Goal: Task Accomplishment & Management: Use online tool/utility

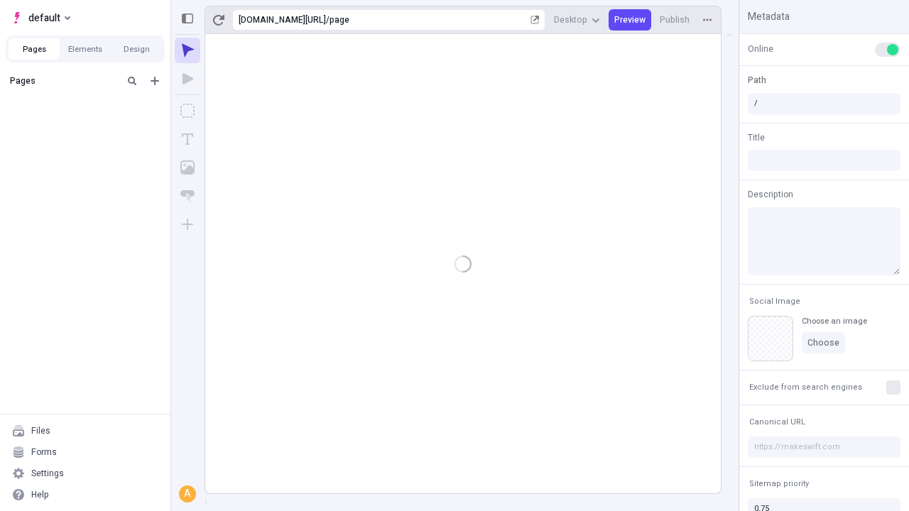
type input "/page"
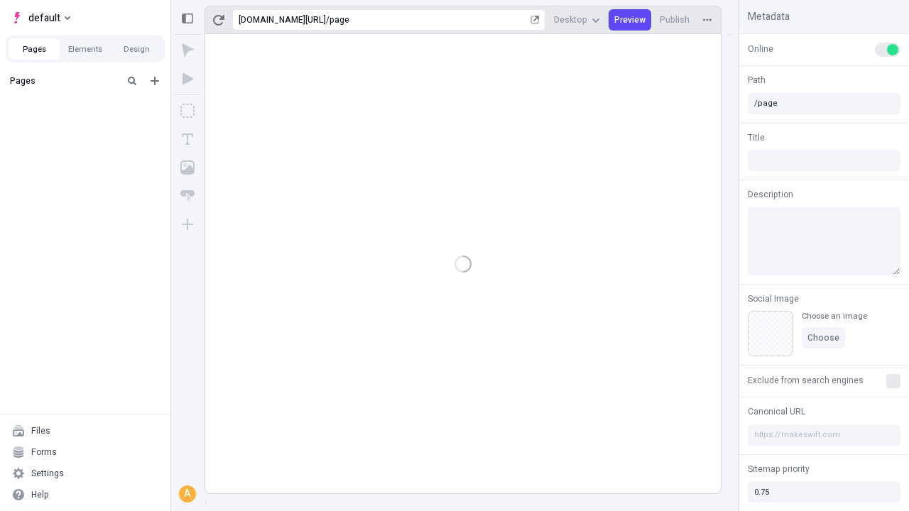
type input "/page"
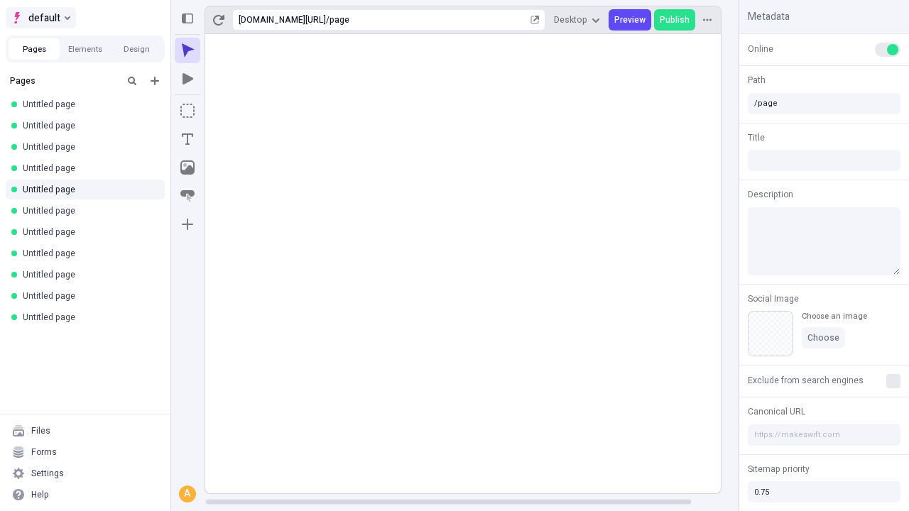
click at [40, 18] on span "default" at bounding box center [44, 17] width 32 height 17
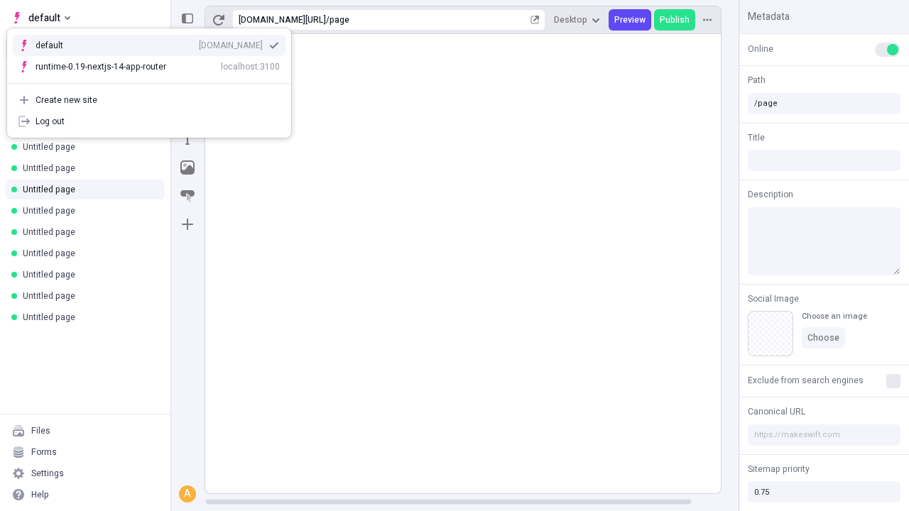
click at [199, 43] on div "qee9k4dy7d.staging.makeswift.site" at bounding box center [231, 45] width 64 height 11
click at [155, 81] on icon "Add new" at bounding box center [154, 81] width 9 height 9
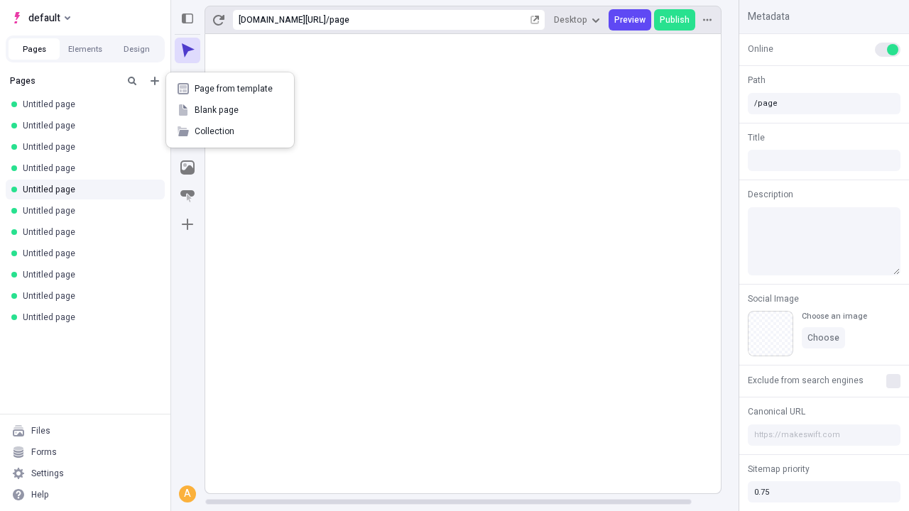
click at [230, 110] on span "Blank page" at bounding box center [238, 109] width 88 height 11
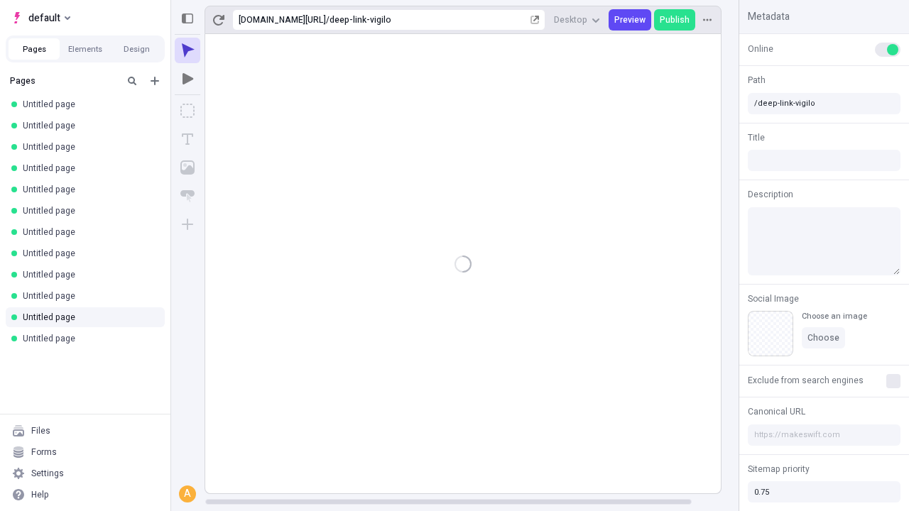
type input "/page-2"
